Goal: Entertainment & Leisure: Consume media (video, audio)

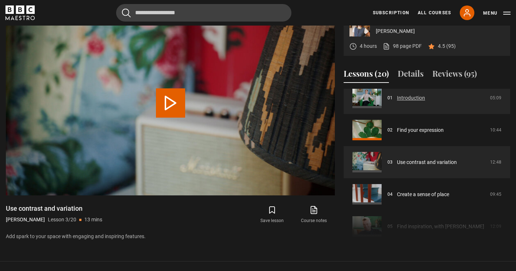
scroll to position [49, 0]
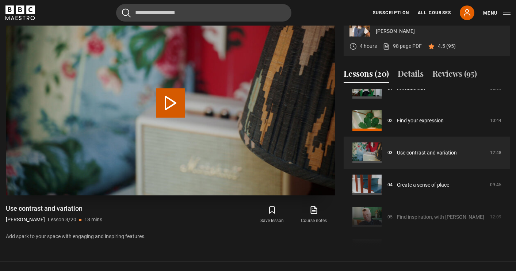
click at [170, 109] on button "Play Lesson Use contrast and variation" at bounding box center [170, 102] width 29 height 29
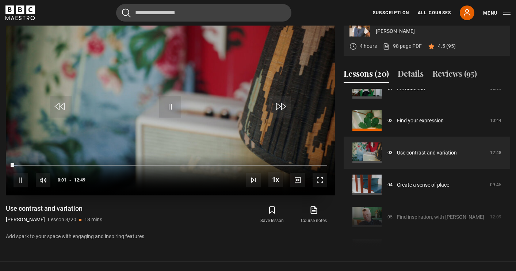
click at [323, 178] on span "Video Player" at bounding box center [319, 180] width 15 height 15
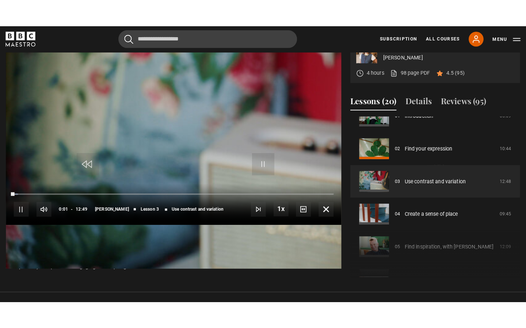
scroll to position [0, 0]
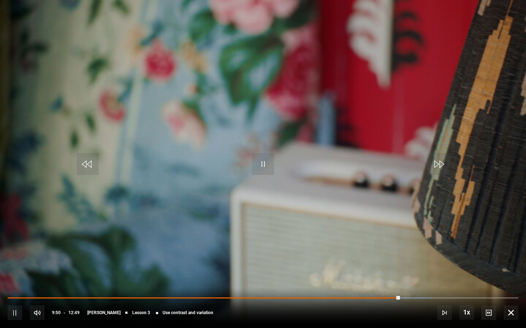
click at [86, 169] on span "Video Player" at bounding box center [88, 164] width 22 height 22
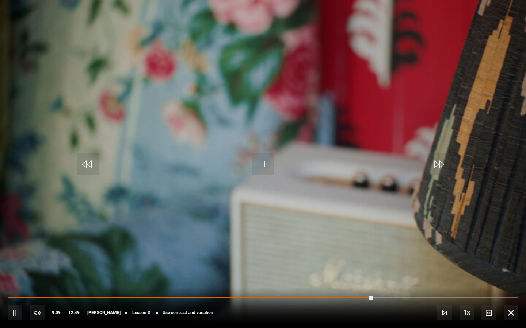
click at [86, 169] on span "Video Player" at bounding box center [88, 164] width 22 height 22
click at [266, 167] on span "Video Player" at bounding box center [263, 164] width 22 height 22
click at [84, 166] on span "Video Player" at bounding box center [88, 164] width 22 height 22
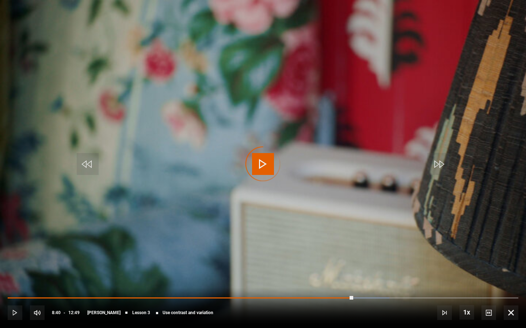
click at [84, 166] on span "Video Player" at bounding box center [88, 164] width 22 height 22
click at [269, 165] on span "Video Player" at bounding box center [263, 164] width 22 height 22
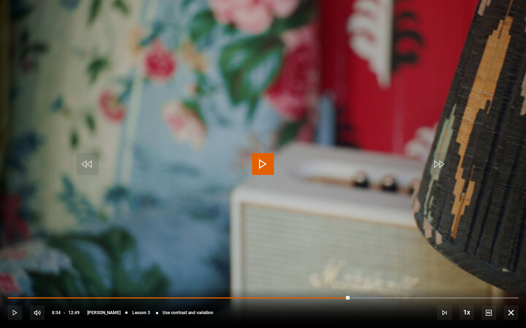
click at [266, 169] on span "Video Player" at bounding box center [263, 164] width 22 height 22
click at [92, 163] on span "Video Player" at bounding box center [88, 164] width 22 height 22
click at [92, 165] on span "Video Player" at bounding box center [88, 164] width 22 height 22
click at [268, 164] on span "Video Player" at bounding box center [263, 164] width 22 height 22
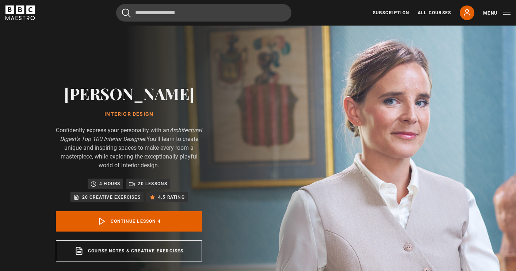
scroll to position [96, 0]
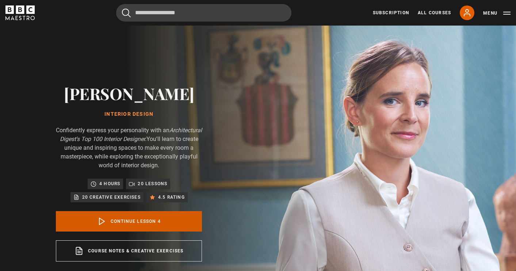
click at [126, 222] on link "Continue lesson 4" at bounding box center [129, 221] width 146 height 20
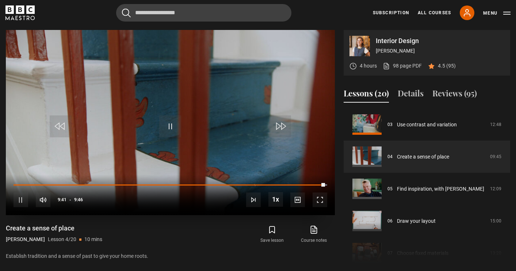
click at [171, 139] on video "Video Player" at bounding box center [170, 122] width 329 height 185
